Goal: Information Seeking & Learning: Learn about a topic

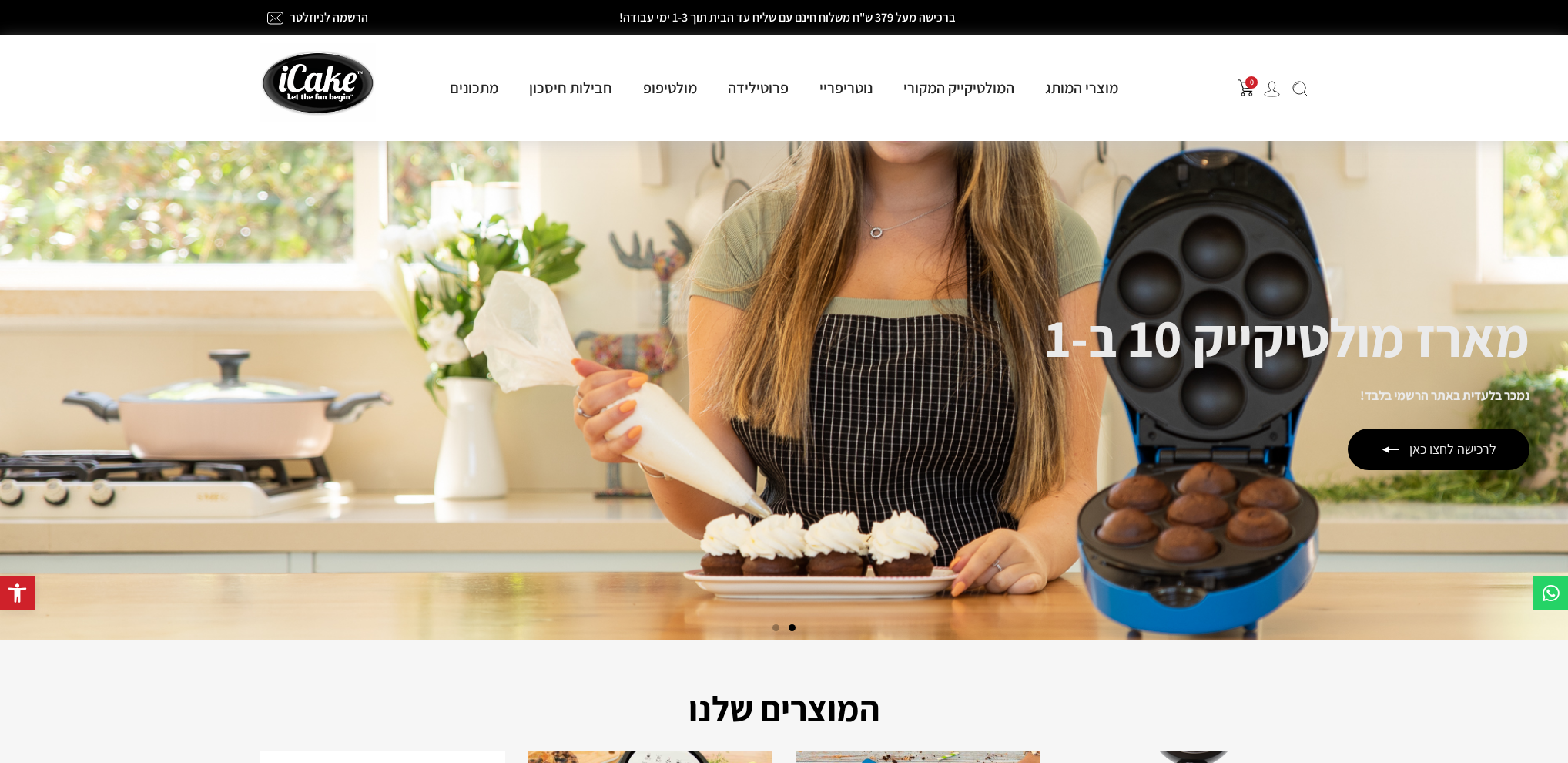
click at [1273, 88] on img at bounding box center [1272, 89] width 16 height 16
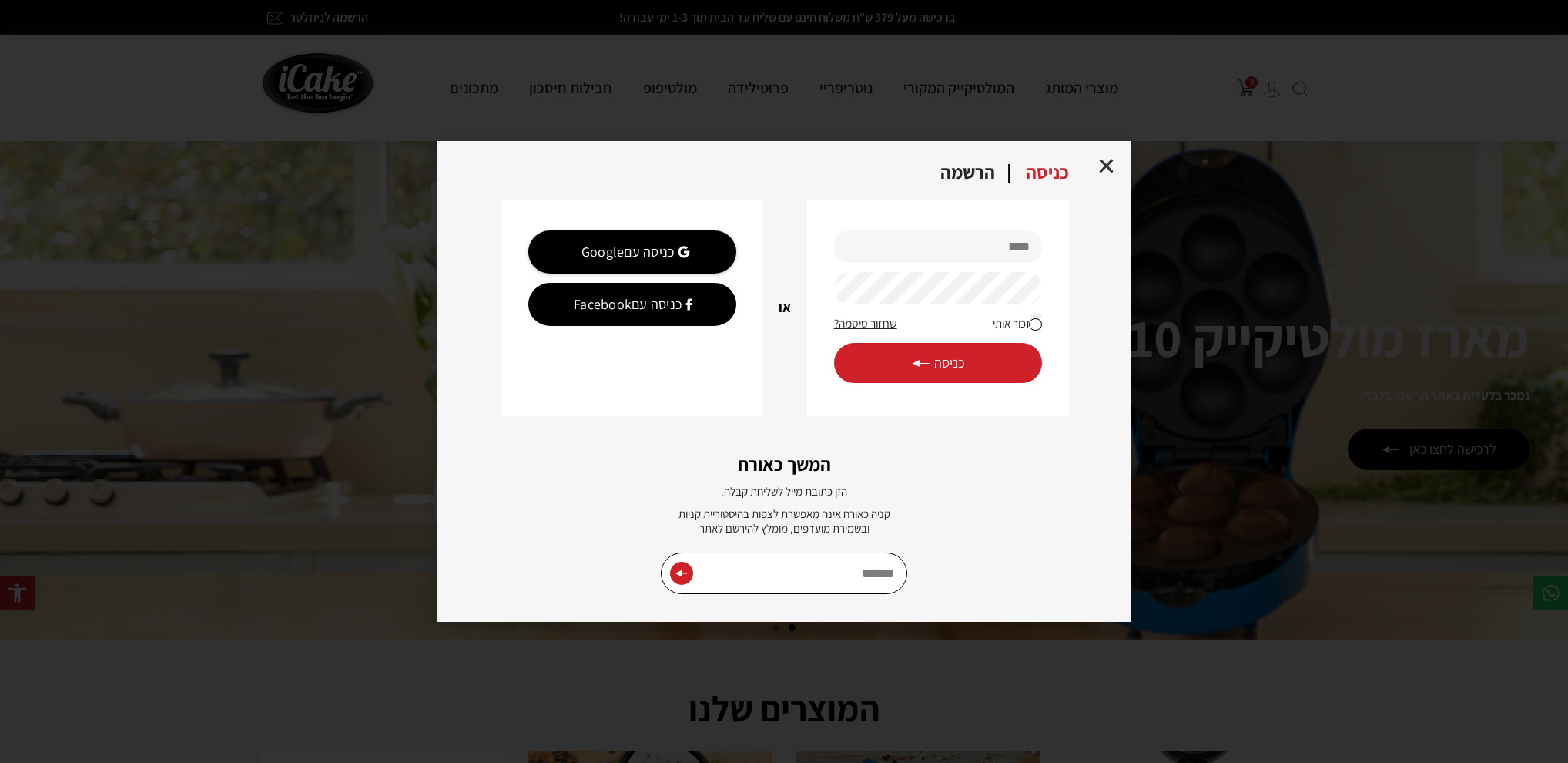
click at [332, 128] on div "**********" at bounding box center [784, 381] width 1568 height 763
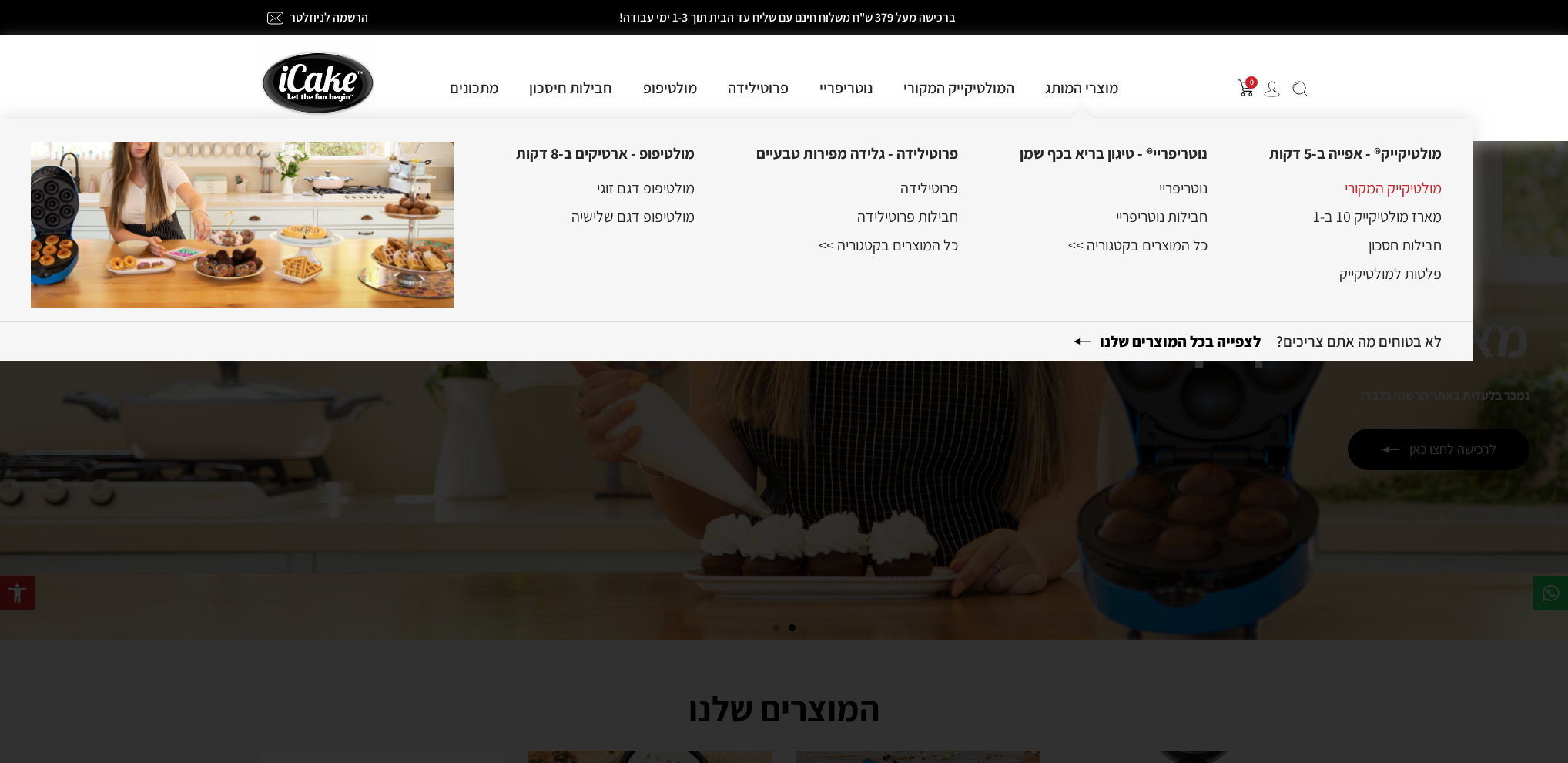
click at [1400, 192] on link "מולטיקייק המקורי" at bounding box center [1394, 188] width 97 height 20
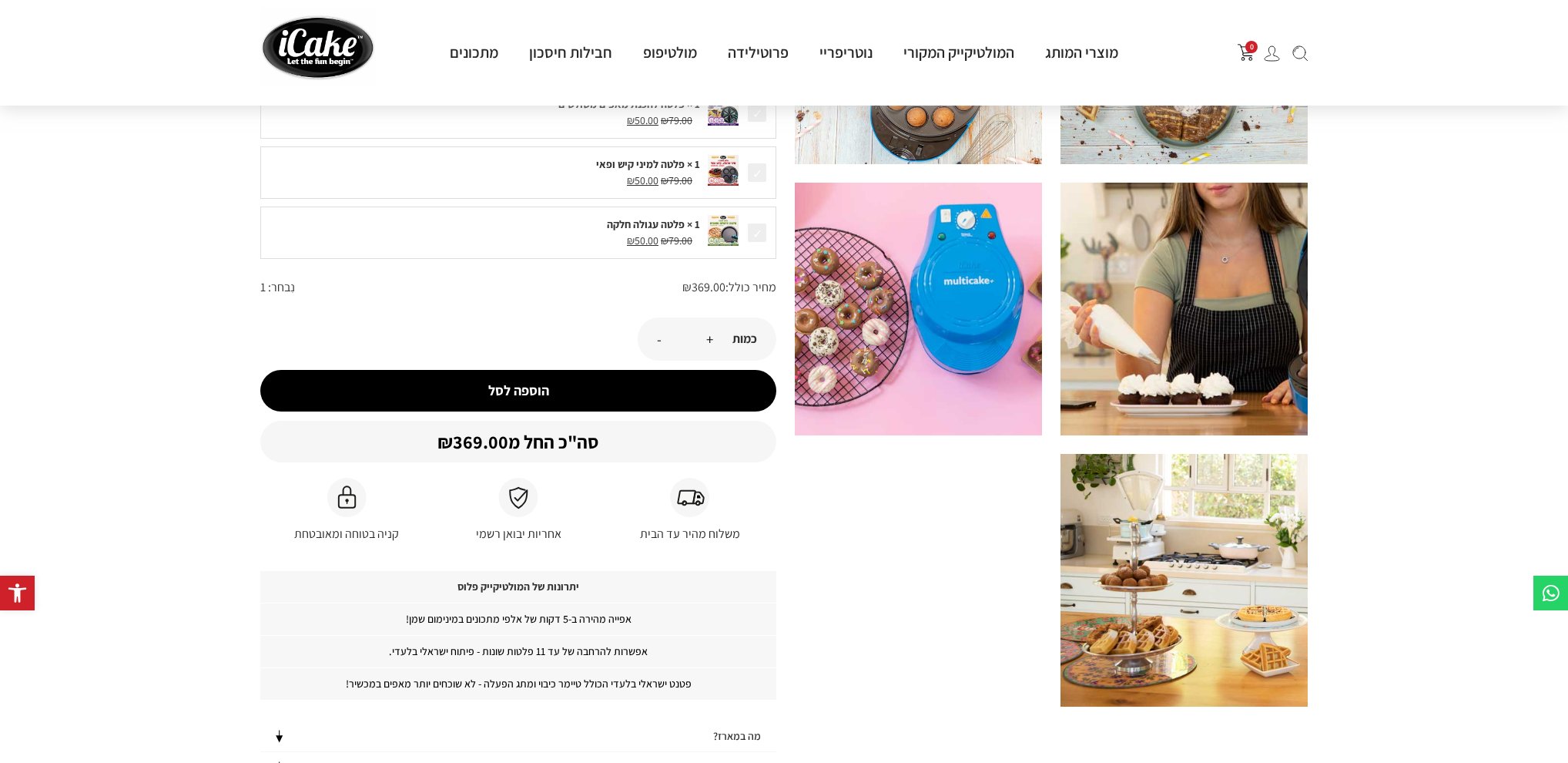
scroll to position [773, 0]
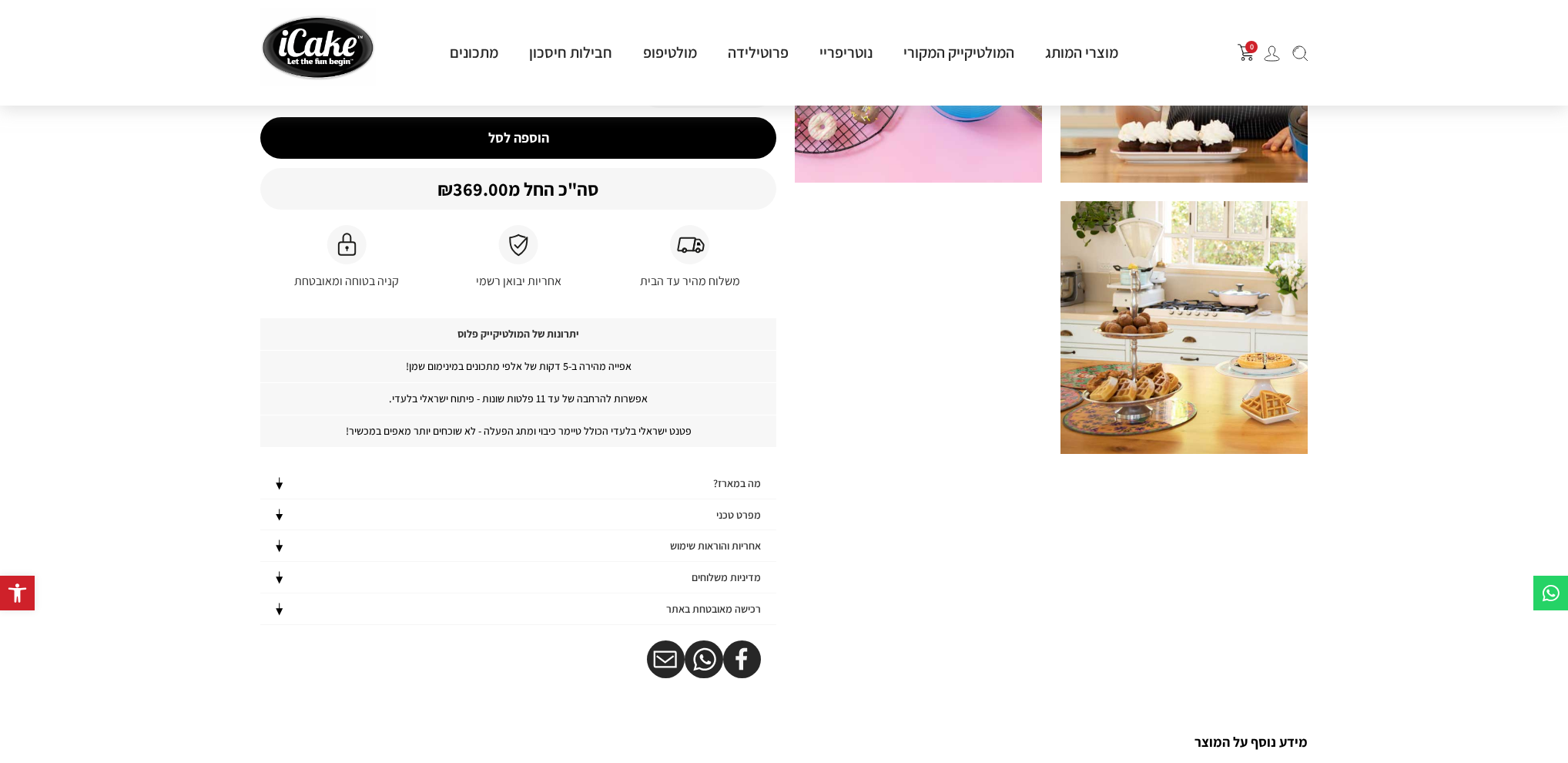
click at [282, 483] on img at bounding box center [279, 484] width 15 height 13
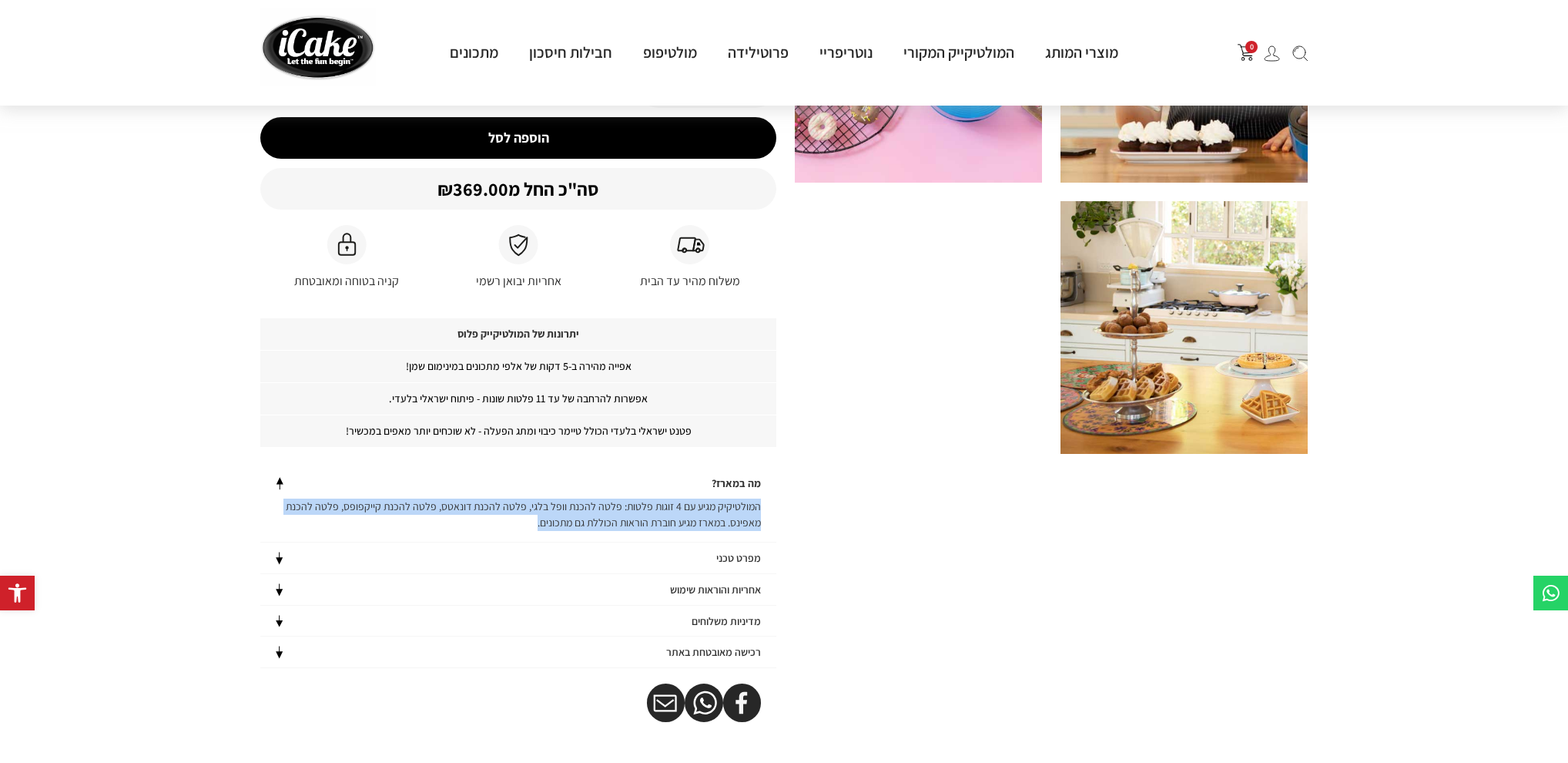
drag, startPoint x: 523, startPoint y: 516, endPoint x: 763, endPoint y: 502, distance: 240.4
click at [763, 502] on p "המולטיקיק מגיע עם 4 זוגות פלטות: פלטה להכנת וופל בלגי, פלטה להכנת דונאטס, פלטה …" at bounding box center [518, 515] width 516 height 32
copy p "המולטיקיק מגיע עם 4 זוגות פלטות: פלטה להכנת וופל בלגי, פלטה להכנת דונאטס, פלטה …"
click at [273, 553] on img at bounding box center [279, 558] width 15 height 13
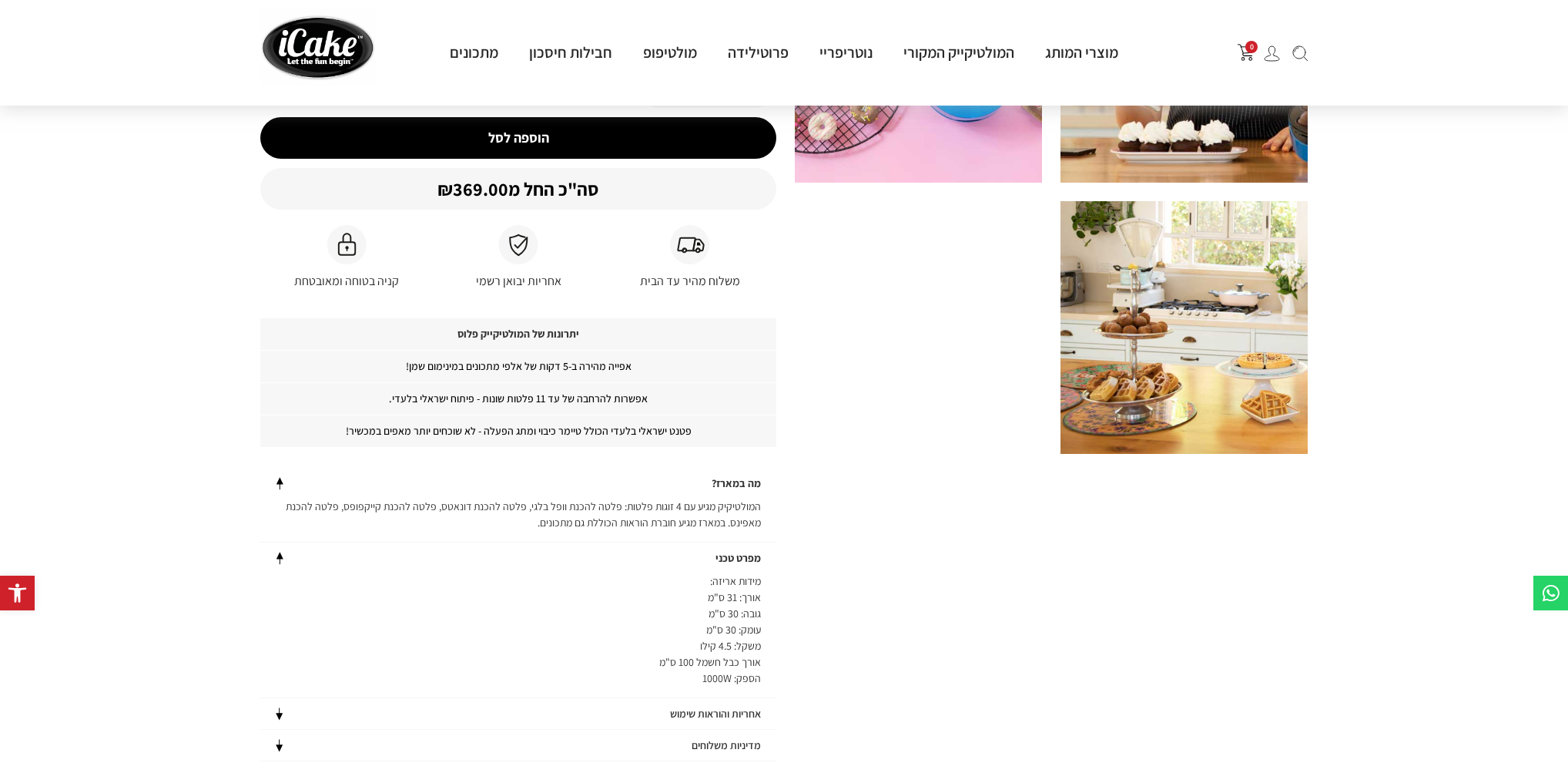
click at [635, 648] on p "מידות אריזה: אורך: 31 ס"מ גובה: 30 ס"מ עומק: 30 ס"מ משקל: 4.5 קילו אורך כבל חשמ…" at bounding box center [518, 630] width 516 height 113
drag, startPoint x: 665, startPoint y: 670, endPoint x: 767, endPoint y: 573, distance: 140.8
click at [767, 573] on p "מידות אריזה: אורך: 31 ס"מ גובה: 30 ס"מ עומק: 30 ס"מ משקל: 4.5 קילו אורך כבל חשמ…" at bounding box center [518, 630] width 516 height 113
copy p "מידות אריזה: אורך: 31 ס"מ גובה: 30 ס"מ עומק: 30 ס"מ משקל: 4.5 קילו אורך כבל חשמ…"
